Goal: Information Seeking & Learning: Learn about a topic

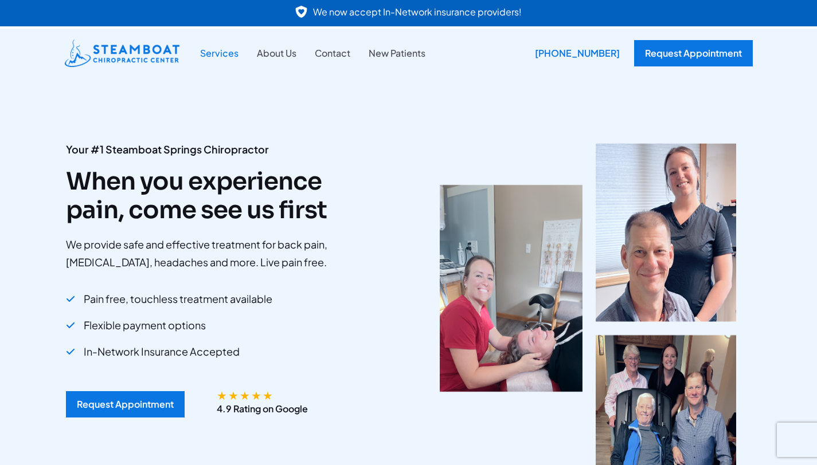
click at [225, 56] on link "Services" at bounding box center [219, 53] width 57 height 15
click at [285, 57] on link "About Us" at bounding box center [277, 53] width 58 height 15
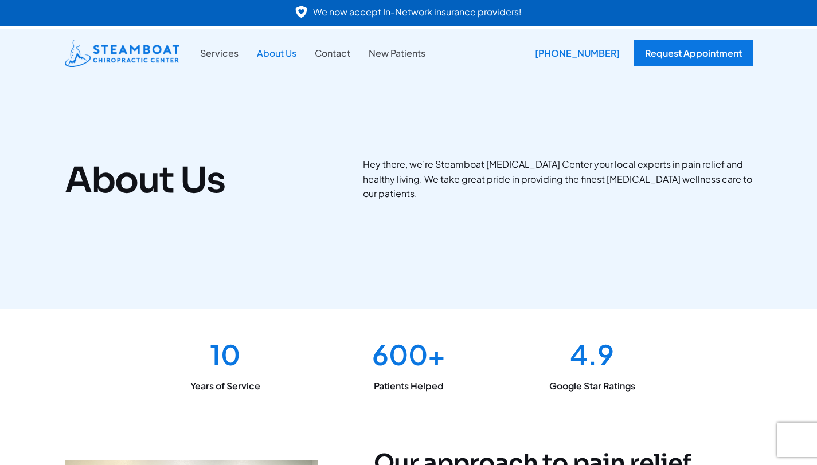
click at [275, 49] on link "About Us" at bounding box center [277, 53] width 58 height 15
